Goal: Check status: Check status

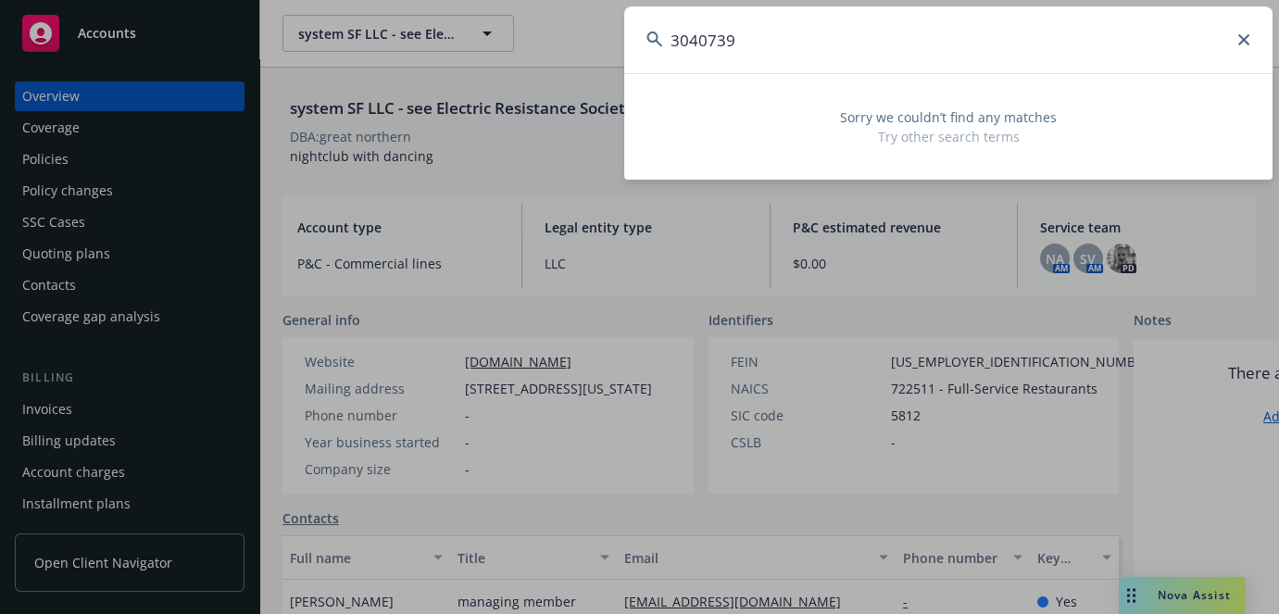
type input "3040739"
drag, startPoint x: 968, startPoint y: 31, endPoint x: 257, endPoint y: 75, distance: 711.8
click at [258, 75] on div "3040739 Sorry we couldn’t find any matches Try other search terms" at bounding box center [639, 307] width 1279 height 614
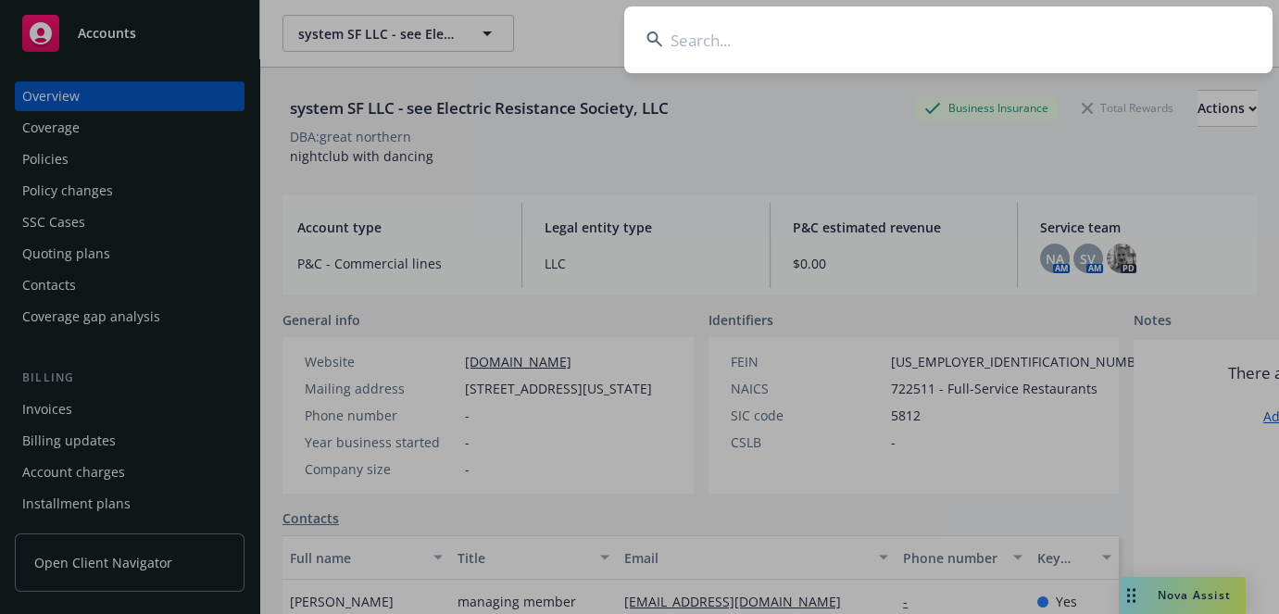
paste input "THE CLUB 2 LLC"
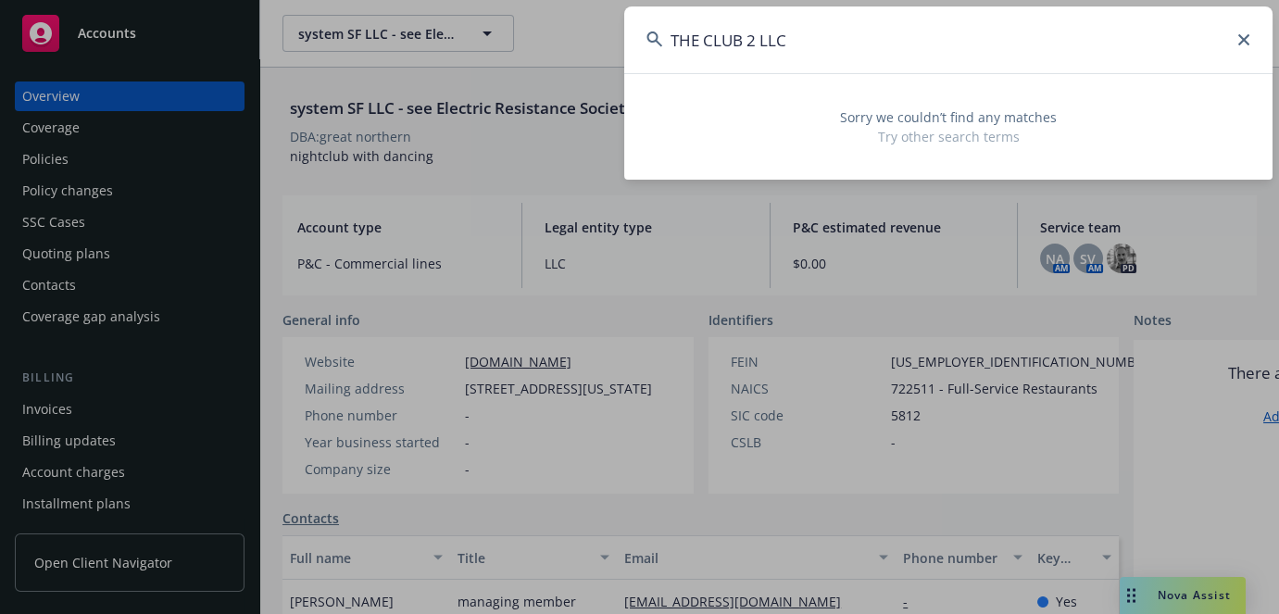
type input "THE CLUB 2 LLC"
drag, startPoint x: 852, startPoint y: 28, endPoint x: 406, endPoint y: 28, distance: 446.5
click at [406, 28] on div "THE CLUB 2 LLC Sorry we couldn’t find any matches Try other search terms" at bounding box center [639, 307] width 1279 height 614
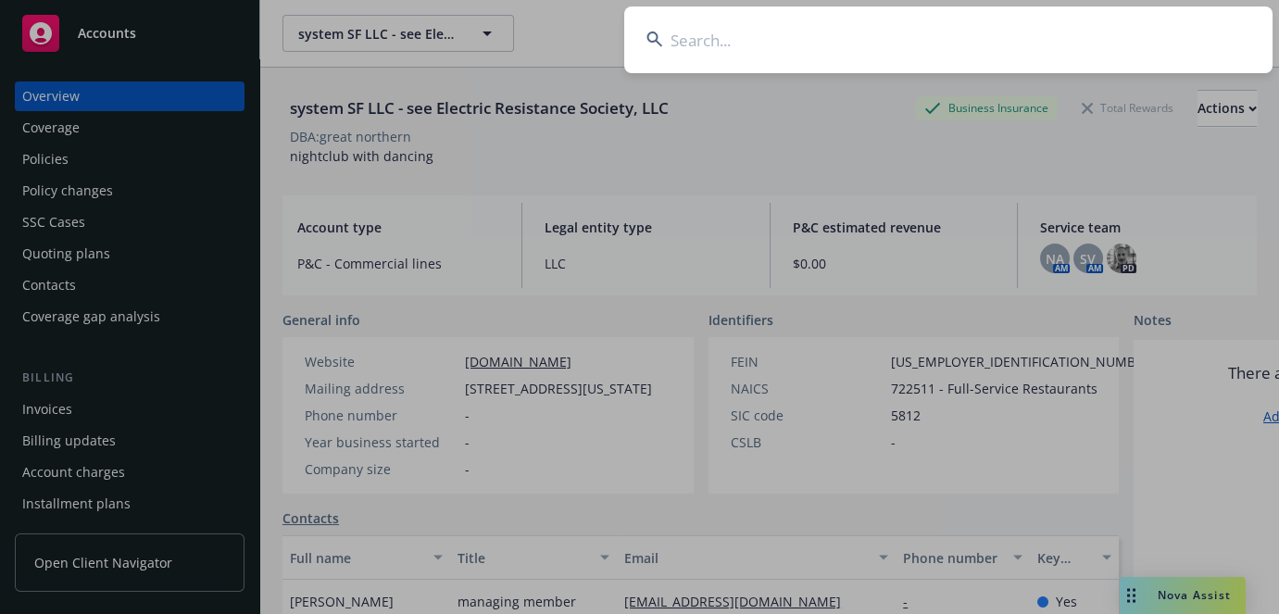
paste input "DBA PROPERTIES LLC"
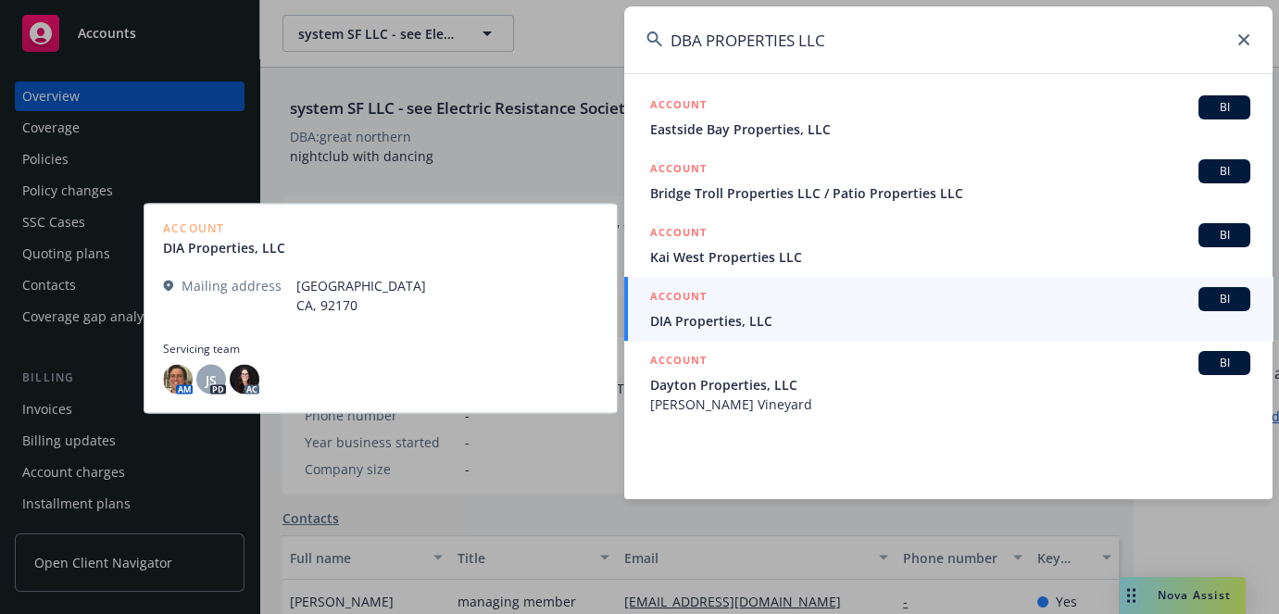
type input "DBA PROPERTIES LLC"
click at [791, 315] on span "DIA Properties, LLC" at bounding box center [950, 320] width 600 height 19
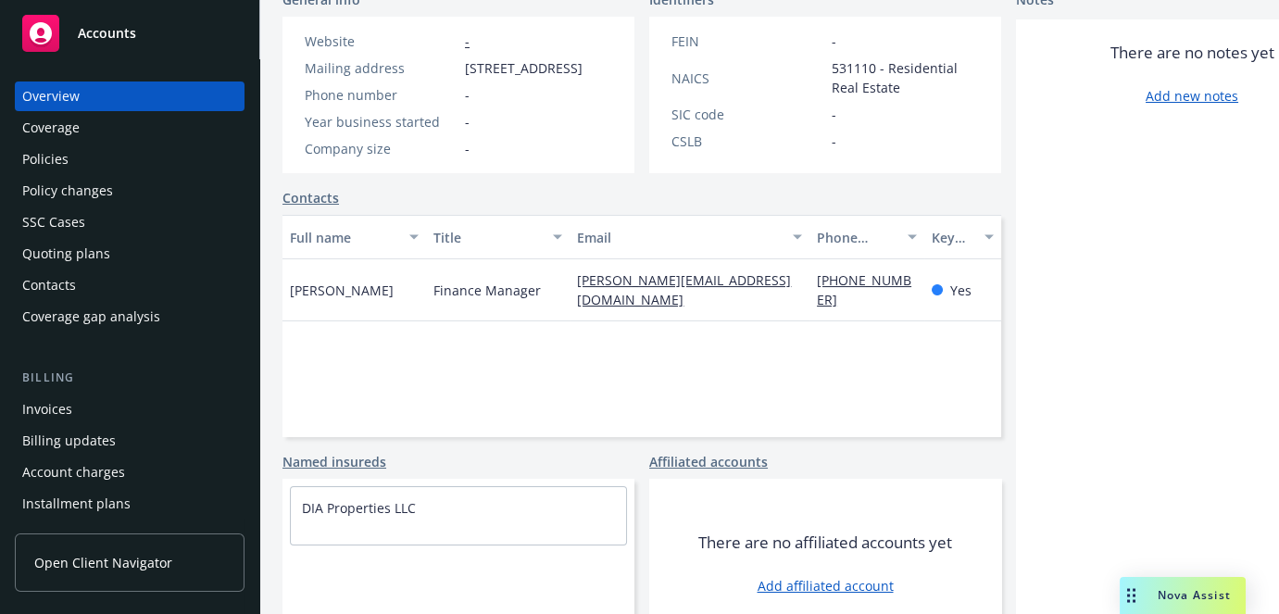
scroll to position [387, 0]
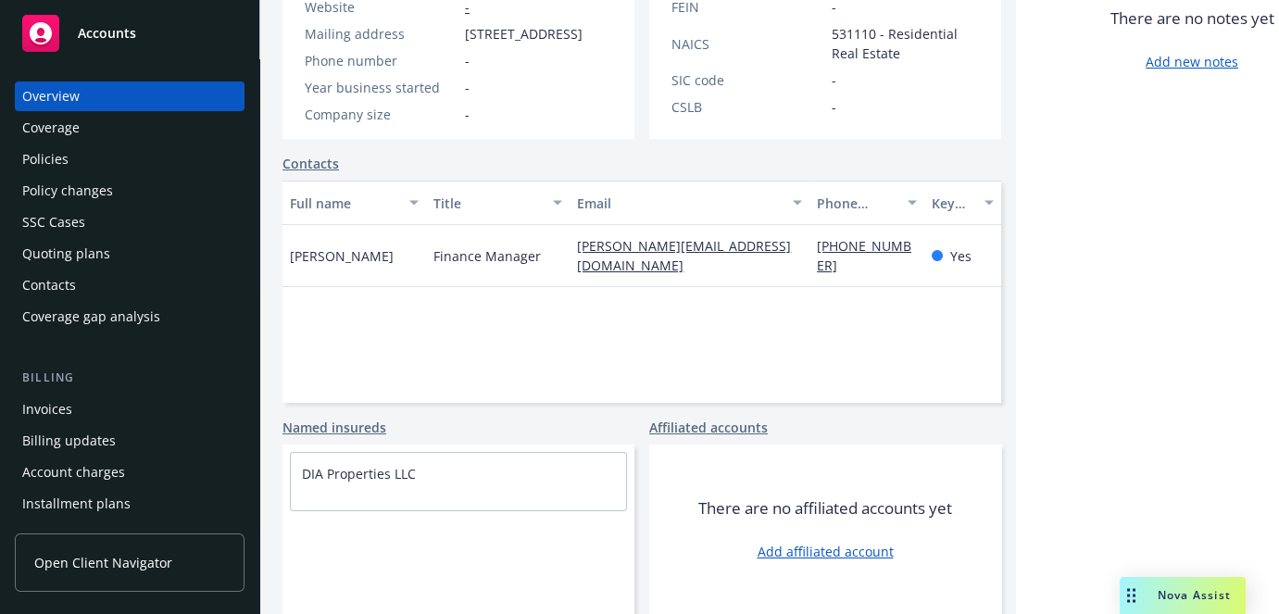
click at [106, 233] on div "SSC Cases" at bounding box center [129, 222] width 215 height 30
click at [67, 217] on div "SSC Cases" at bounding box center [53, 222] width 63 height 30
